Goal: Find specific page/section: Find specific page/section

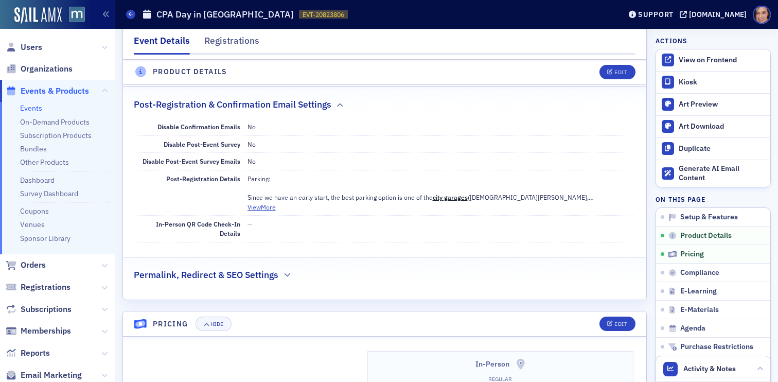
scroll to position [487, 0]
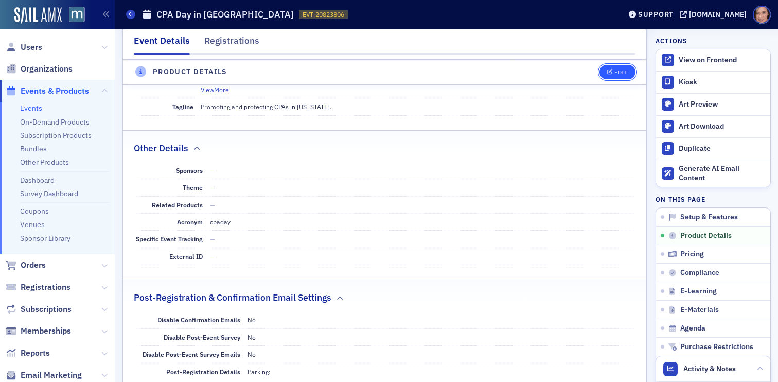
click at [618, 69] on div "Edit" at bounding box center [620, 72] width 13 height 6
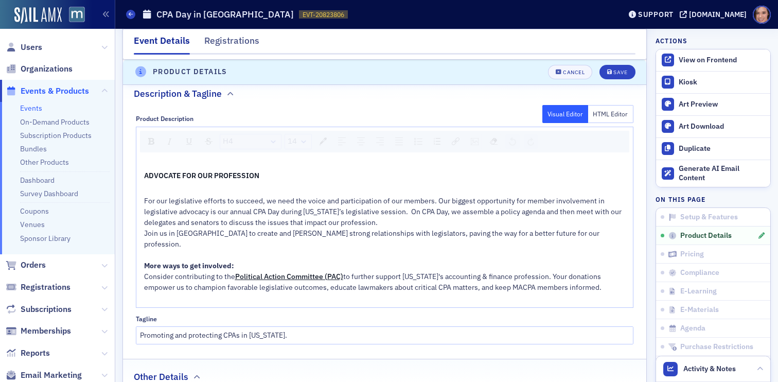
scroll to position [545, 0]
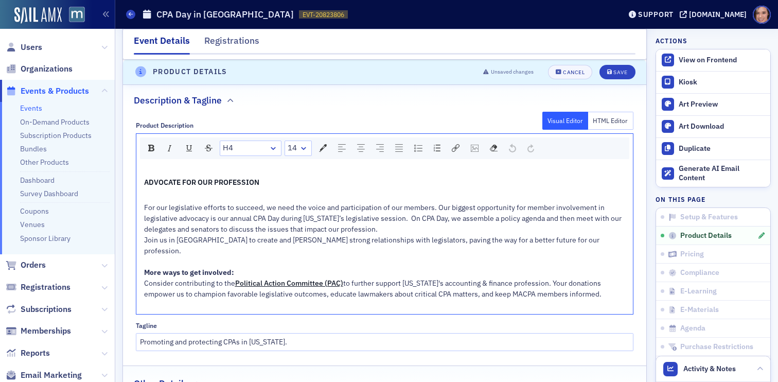
click at [530, 215] on span "For our legislative efforts to succeed, we need the voice and participation of …" at bounding box center [383, 218] width 479 height 31
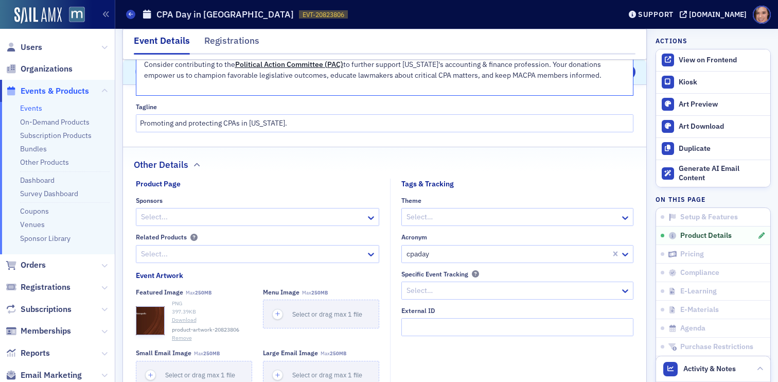
scroll to position [795, 0]
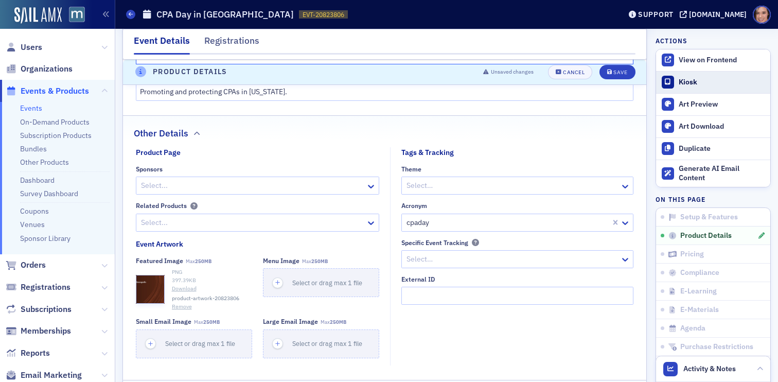
click at [685, 85] on div "Kiosk" at bounding box center [722, 82] width 86 height 9
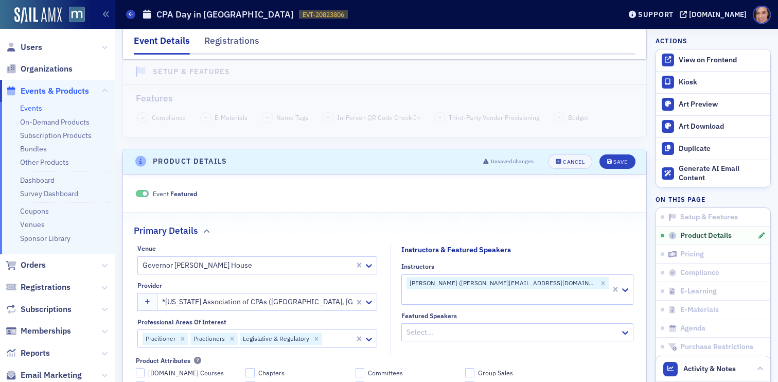
scroll to position [0, 0]
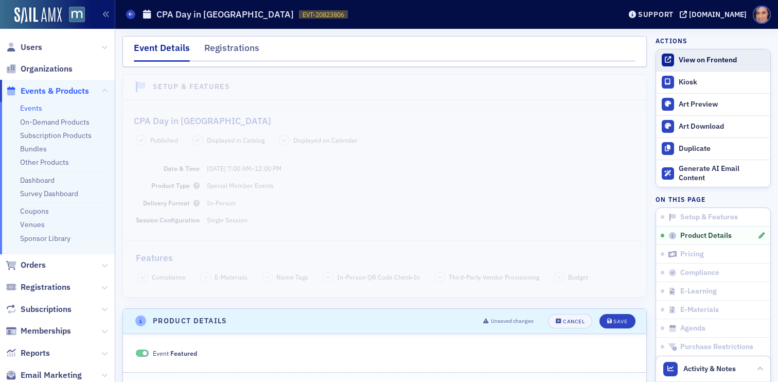
click at [700, 58] on div "View on Frontend" at bounding box center [722, 60] width 86 height 9
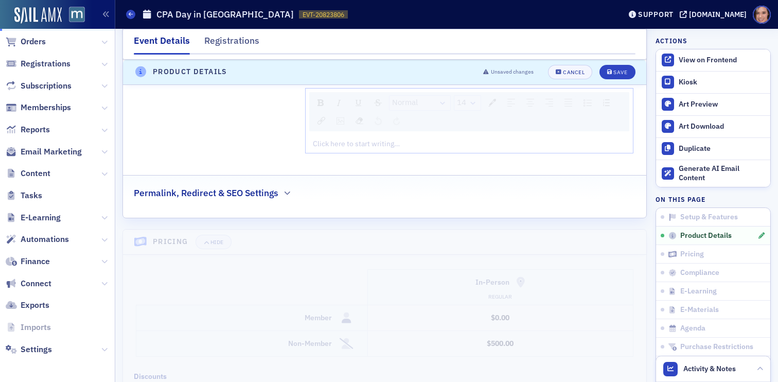
scroll to position [1347, 0]
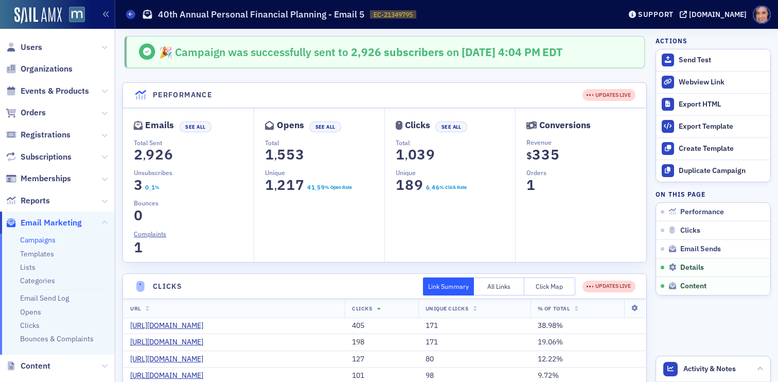
scroll to position [1259, 0]
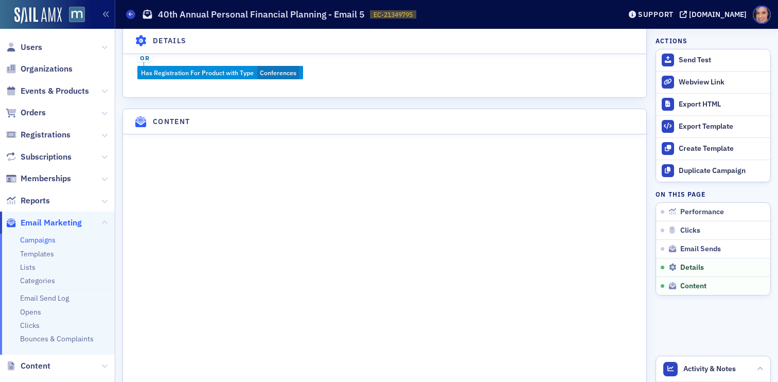
click at [37, 240] on link "Campaigns" at bounding box center [37, 239] width 35 height 9
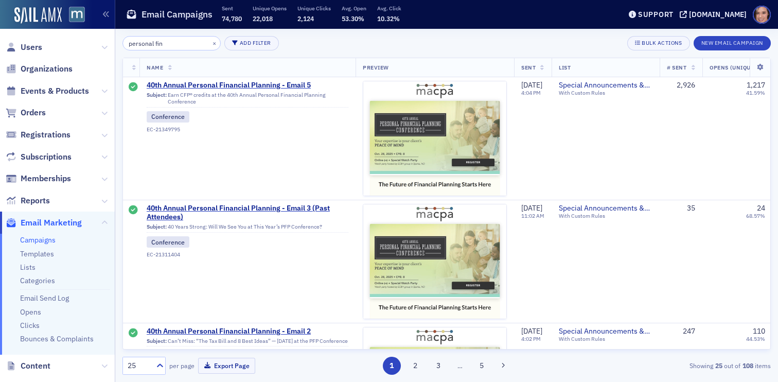
click at [177, 42] on input "personal fin" at bounding box center [171, 43] width 98 height 14
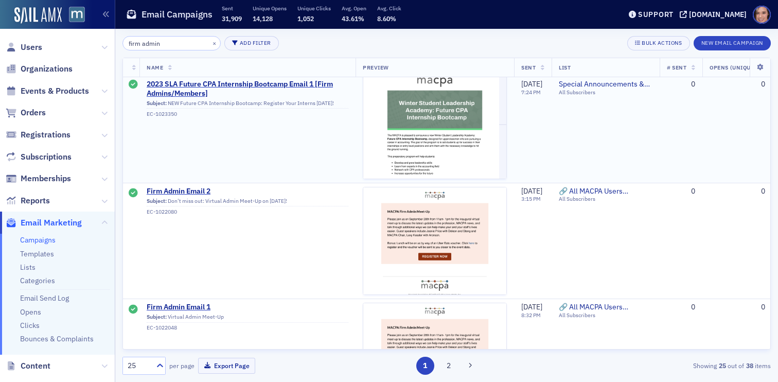
scroll to position [1162, 0]
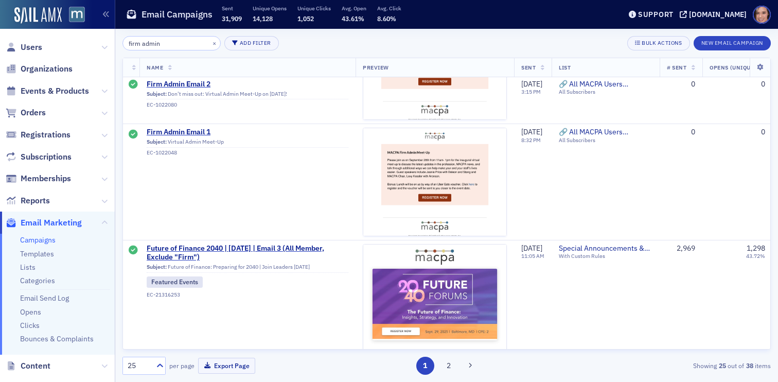
type input "firm admin"
